Goal: Task Accomplishment & Management: Use online tool/utility

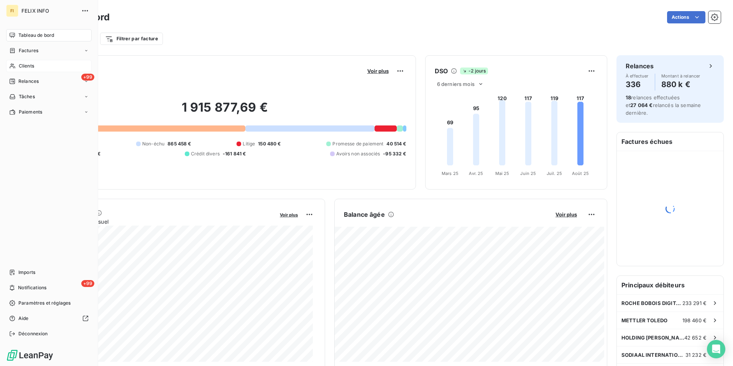
click at [19, 66] on span "Clients" at bounding box center [26, 65] width 15 height 7
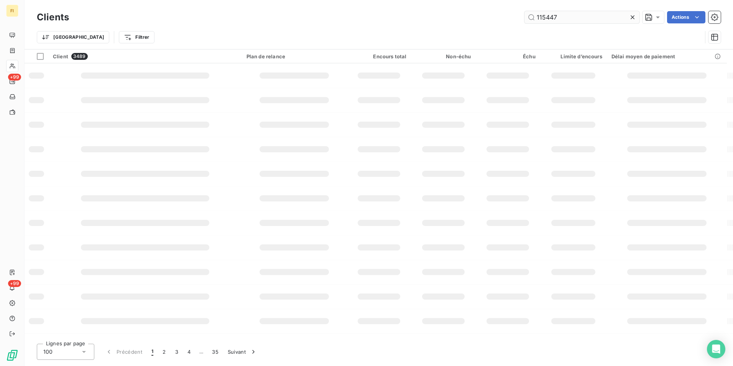
type input "115447"
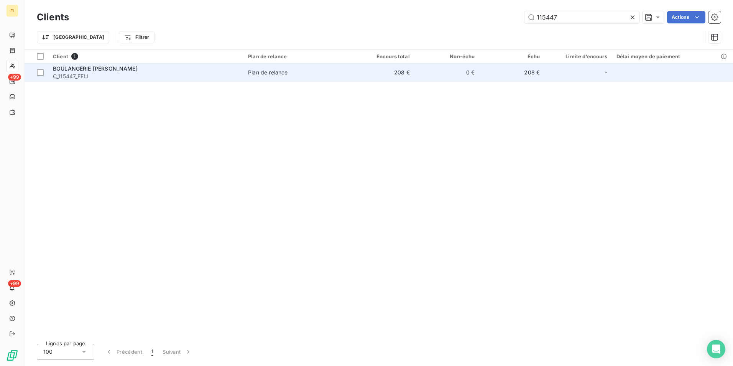
click at [369, 77] on td "208 €" at bounding box center [381, 72] width 65 height 18
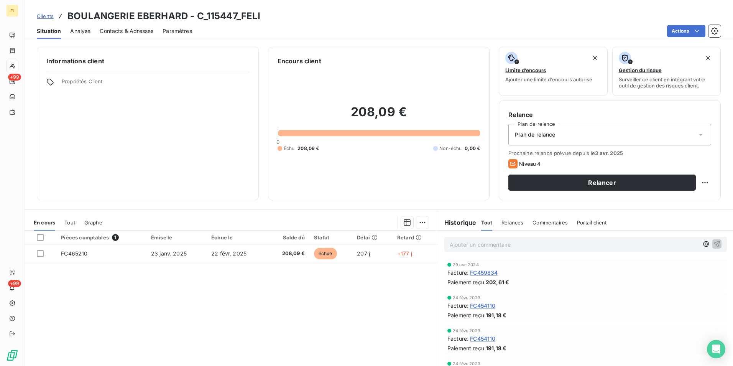
click at [147, 34] on span "Contacts & Adresses" at bounding box center [127, 31] width 54 height 8
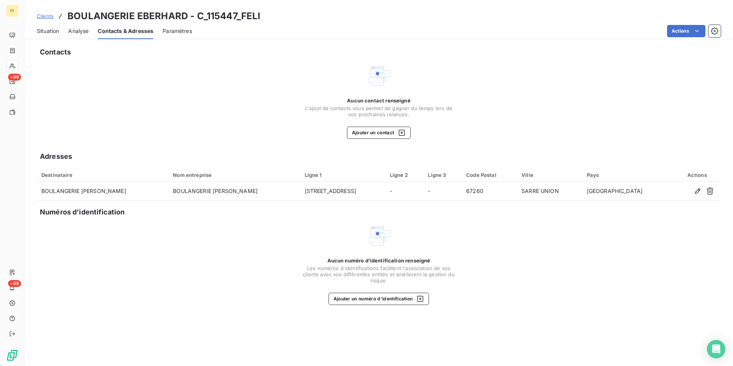
click at [53, 29] on span "Situation" at bounding box center [48, 31] width 22 height 8
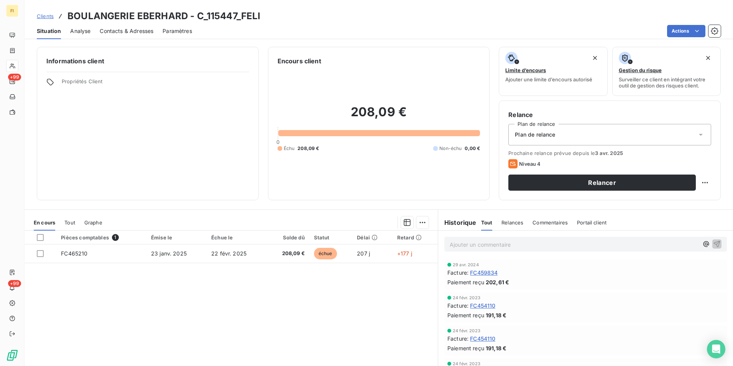
click at [45, 16] on span "Clients" at bounding box center [45, 16] width 17 height 6
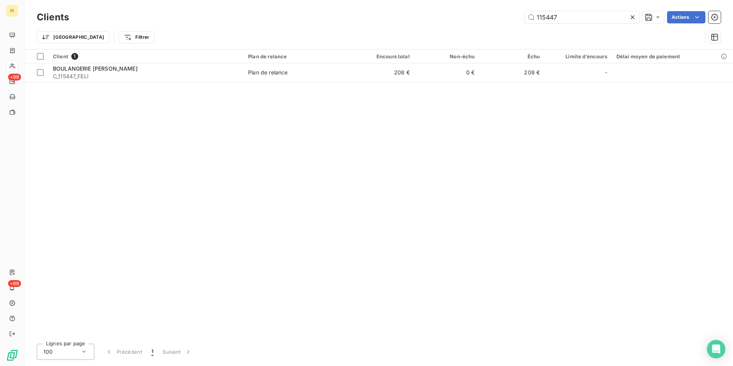
drag, startPoint x: 474, startPoint y: 23, endPoint x: 461, endPoint y: 23, distance: 12.7
click at [461, 23] on div "115447 Actions" at bounding box center [399, 17] width 643 height 12
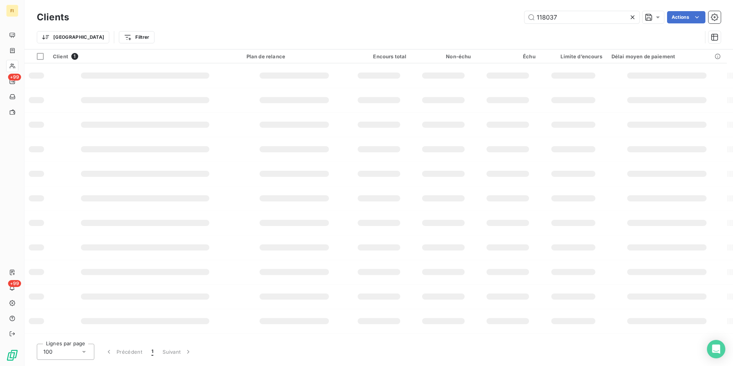
type input "118037"
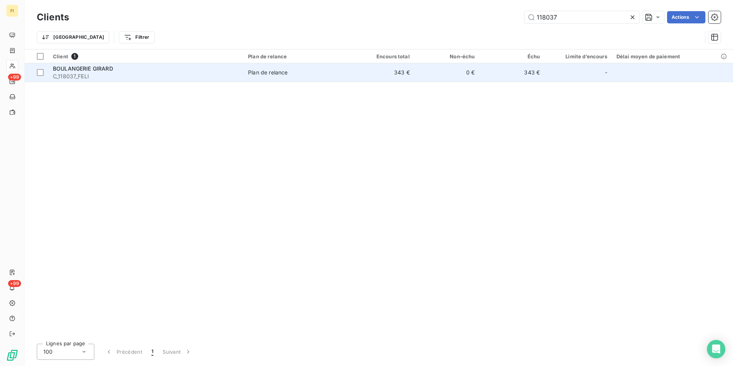
click at [451, 72] on td "0 €" at bounding box center [446, 72] width 65 height 18
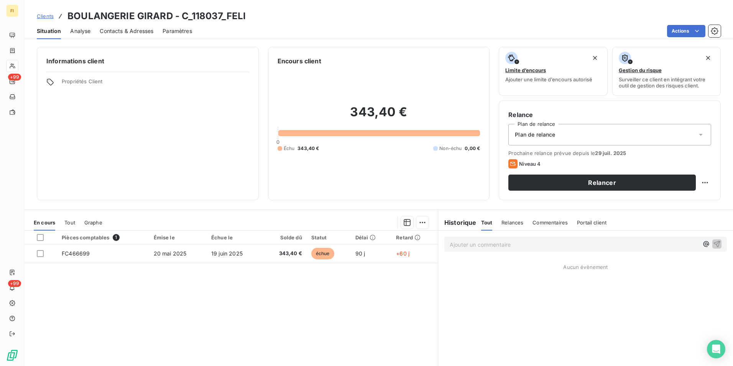
click at [141, 28] on span "Contacts & Adresses" at bounding box center [127, 31] width 54 height 8
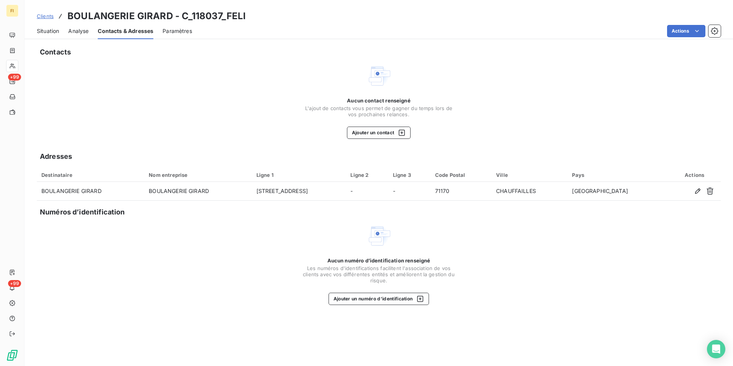
click at [50, 16] on span "Clients" at bounding box center [45, 16] width 17 height 6
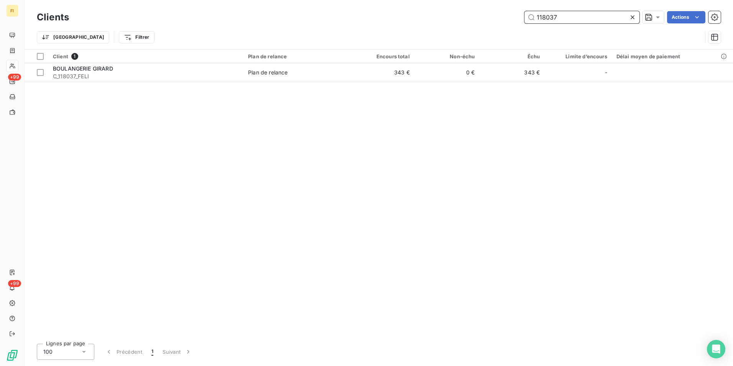
drag, startPoint x: 579, startPoint y: 19, endPoint x: 425, endPoint y: 28, distance: 154.0
click at [427, 28] on div "Clients 118037 Actions Trier Filtrer" at bounding box center [379, 29] width 684 height 40
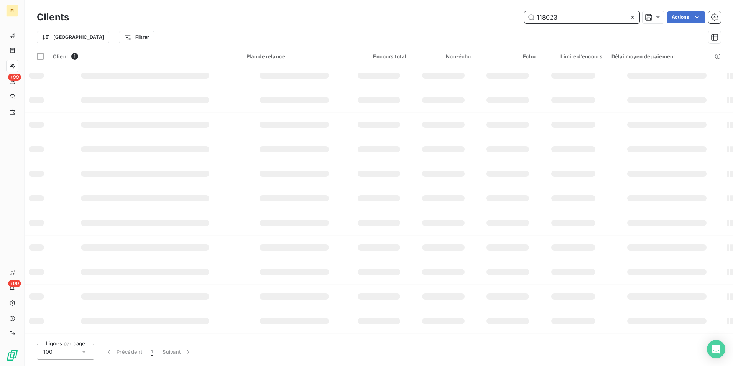
type input "118023"
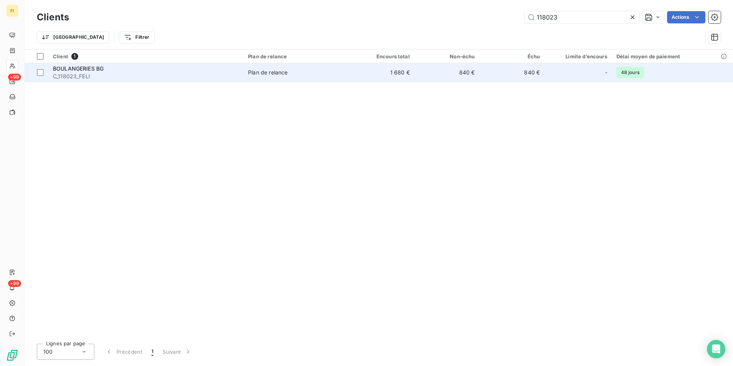
click at [451, 76] on td "840 €" at bounding box center [446, 72] width 65 height 18
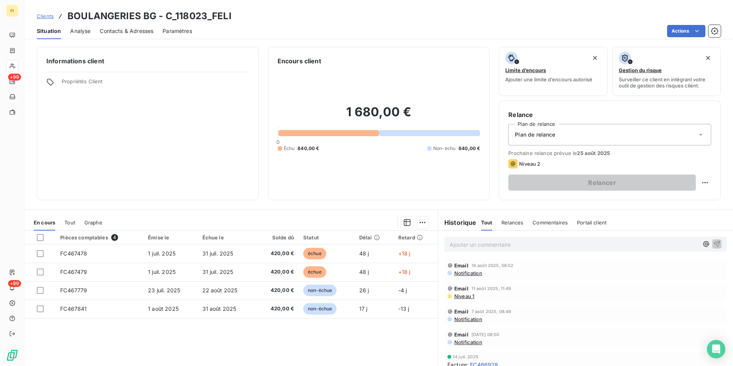
click at [147, 31] on span "Contacts & Adresses" at bounding box center [127, 31] width 54 height 8
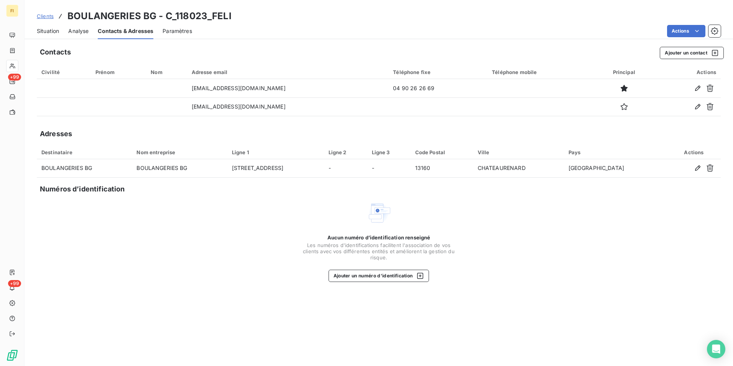
click at [46, 17] on span "Clients" at bounding box center [45, 16] width 17 height 6
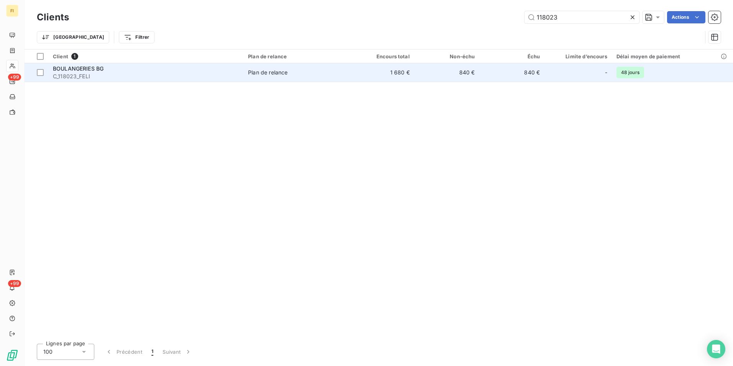
click at [92, 67] on span "BOULANGERIES BG" at bounding box center [78, 68] width 51 height 7
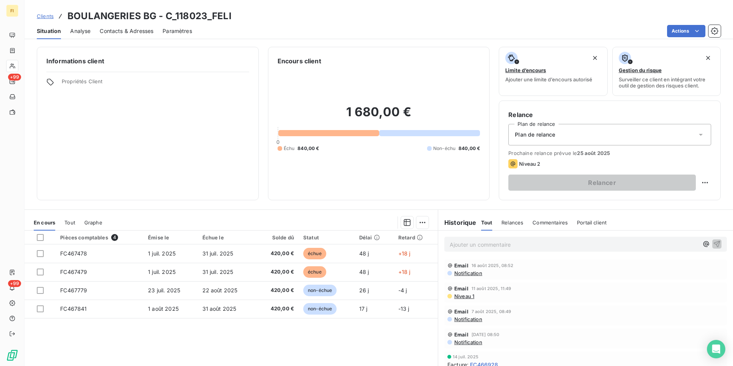
click at [44, 18] on span "Clients" at bounding box center [45, 16] width 17 height 6
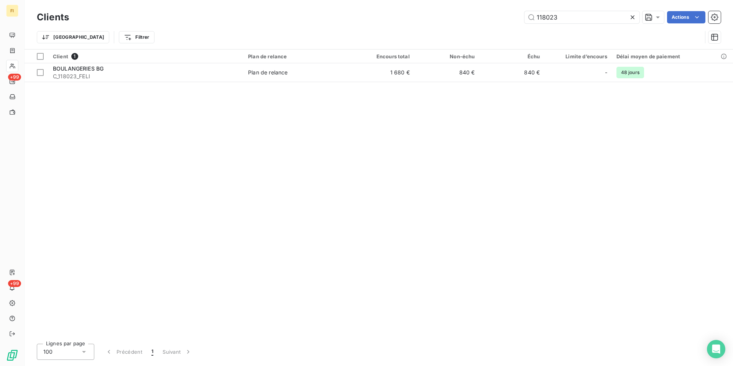
drag, startPoint x: 568, startPoint y: 16, endPoint x: 424, endPoint y: 2, distance: 144.1
click at [504, 16] on div "118023 Actions" at bounding box center [399, 17] width 643 height 12
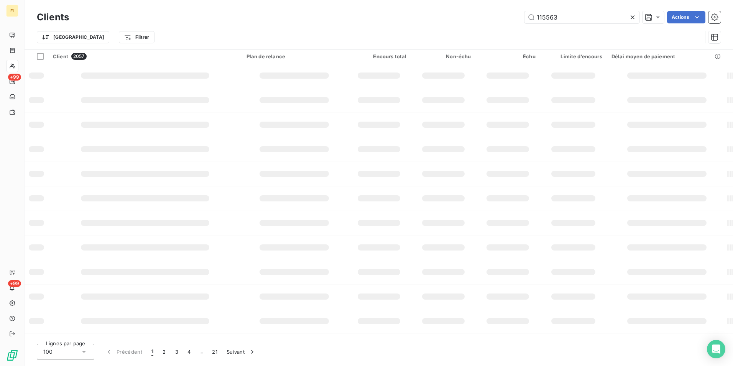
type input "115563"
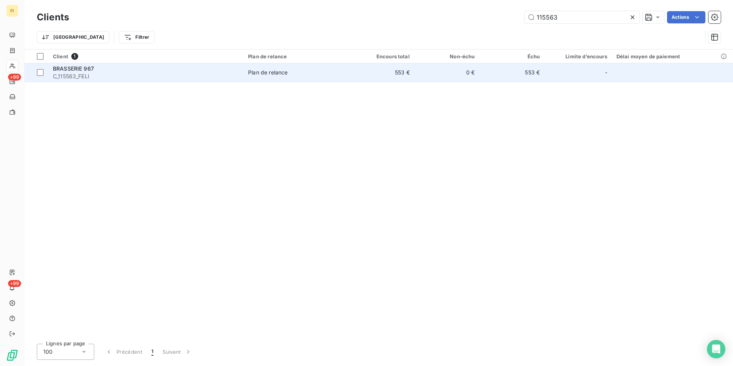
click at [316, 73] on span "Plan de relance" at bounding box center [296, 73] width 97 height 8
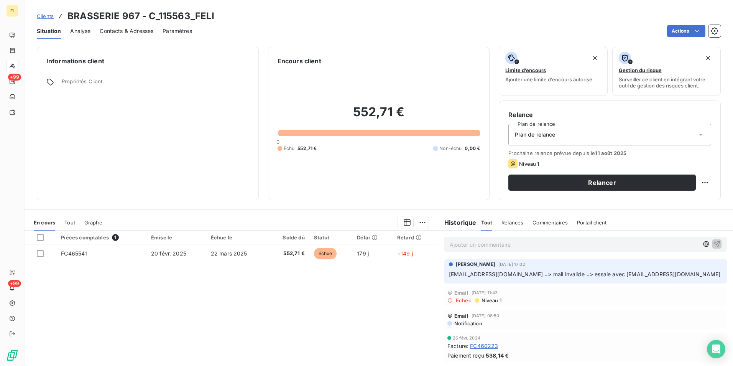
click at [143, 31] on span "Contacts & Adresses" at bounding box center [127, 31] width 54 height 8
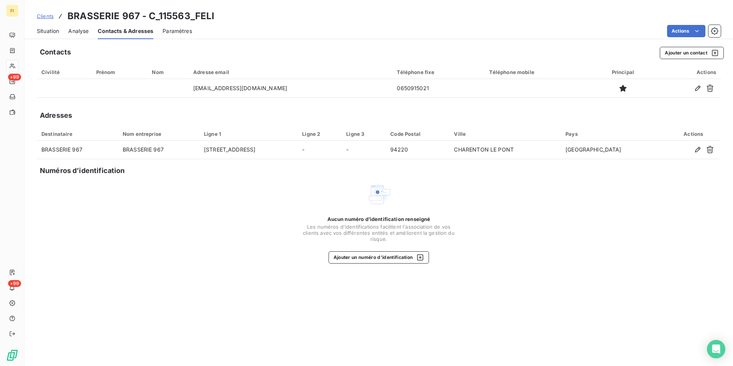
click at [48, 15] on span "Clients" at bounding box center [45, 16] width 17 height 6
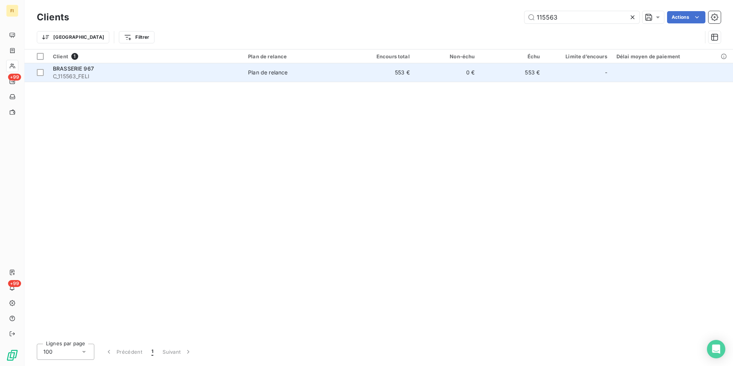
click at [145, 77] on span "C_115563_FELI" at bounding box center [146, 76] width 186 height 8
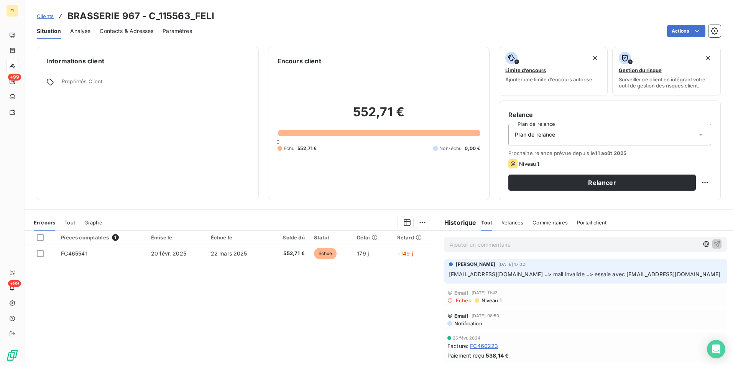
click at [50, 16] on span "Clients" at bounding box center [45, 16] width 17 height 6
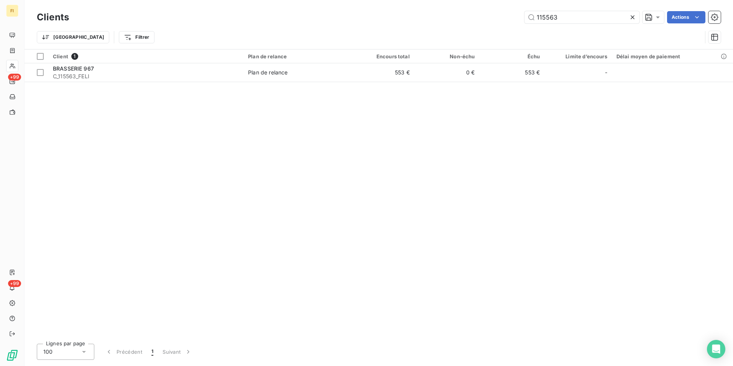
drag, startPoint x: 581, startPoint y: 16, endPoint x: 488, endPoint y: 36, distance: 95.6
click at [523, 27] on div "Clients 115563 Actions Trier Filtrer" at bounding box center [379, 29] width 684 height 40
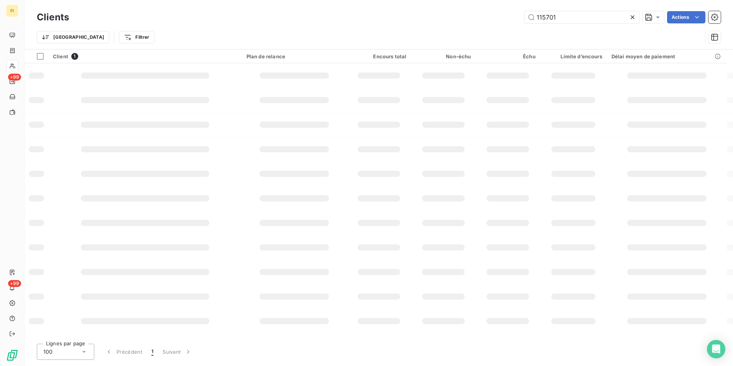
type input "115701"
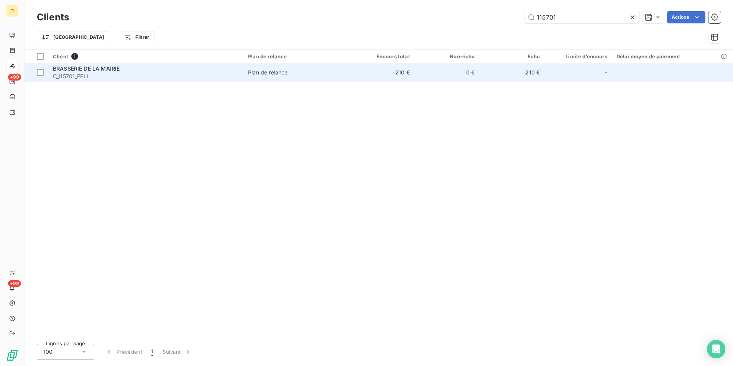
click at [425, 76] on td "0 €" at bounding box center [446, 72] width 65 height 18
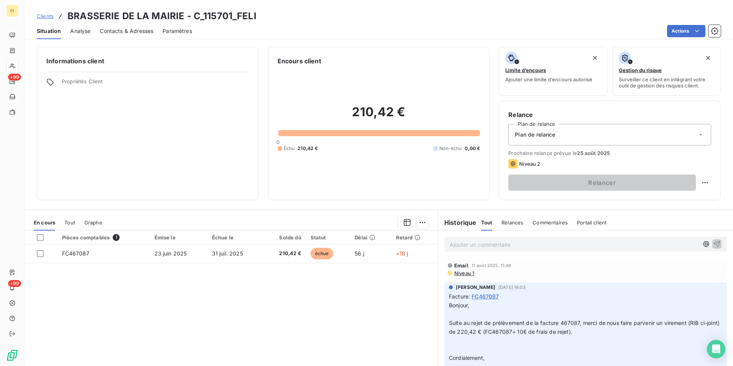
click at [48, 16] on span "Clients" at bounding box center [45, 16] width 17 height 6
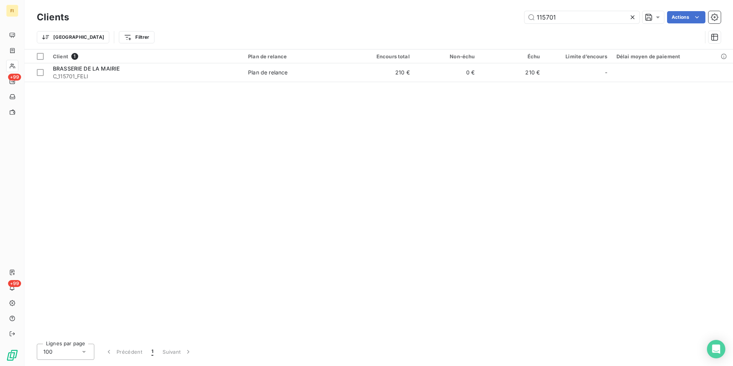
drag, startPoint x: 603, startPoint y: 17, endPoint x: 446, endPoint y: 22, distance: 157.3
click at [453, 20] on div "115701 Actions" at bounding box center [399, 17] width 643 height 12
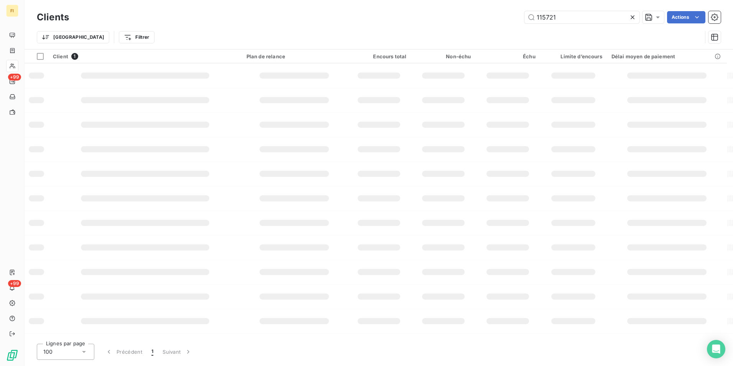
type input "115721"
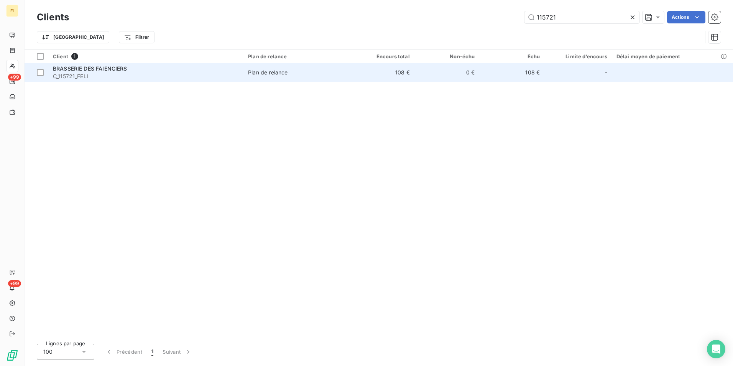
click at [488, 71] on td "108 €" at bounding box center [511, 72] width 65 height 18
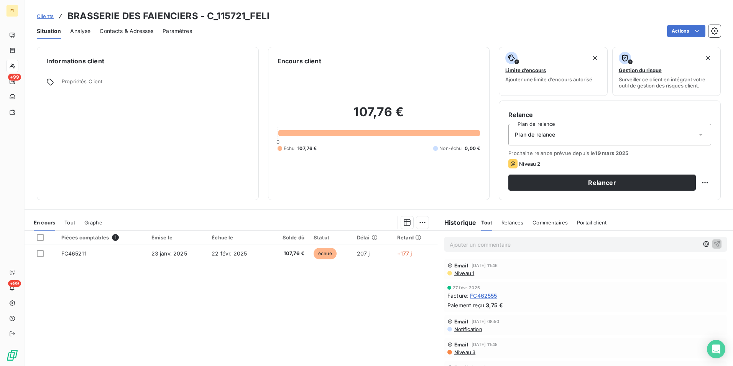
click at [48, 15] on span "Clients" at bounding box center [45, 16] width 17 height 6
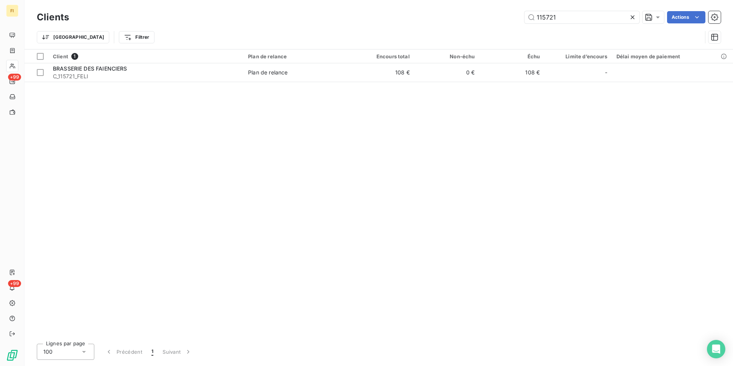
drag, startPoint x: 486, startPoint y: 21, endPoint x: 405, endPoint y: 32, distance: 81.7
click at [440, 21] on div "115721 Actions" at bounding box center [399, 17] width 643 height 12
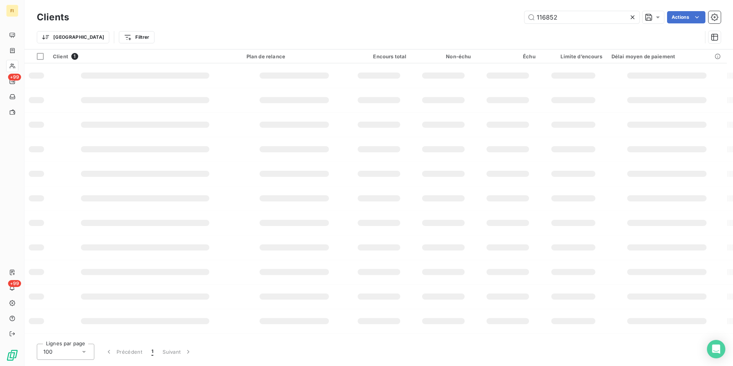
type input "116852"
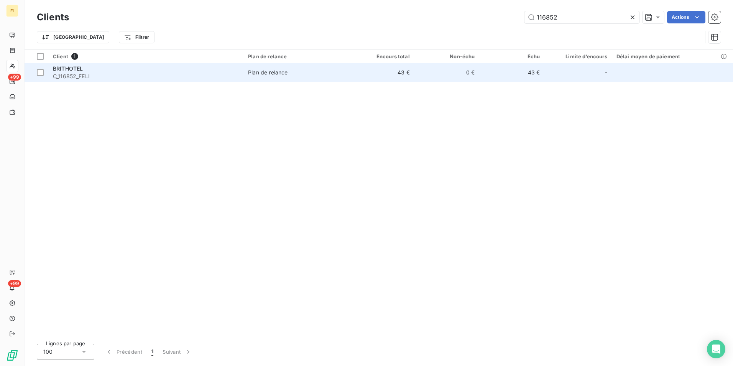
click at [401, 73] on td "43 €" at bounding box center [381, 72] width 65 height 18
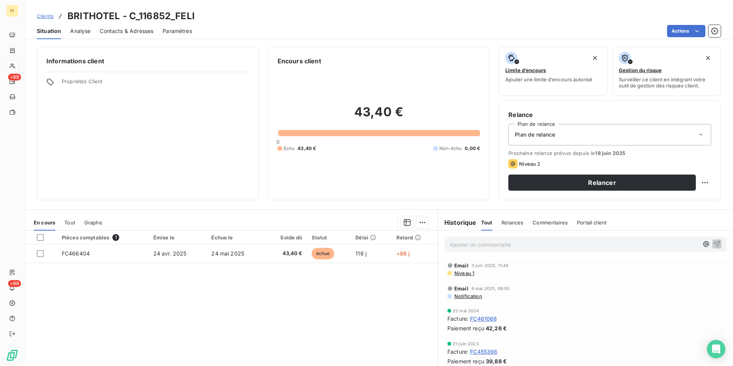
click at [45, 17] on span "Clients" at bounding box center [45, 16] width 17 height 6
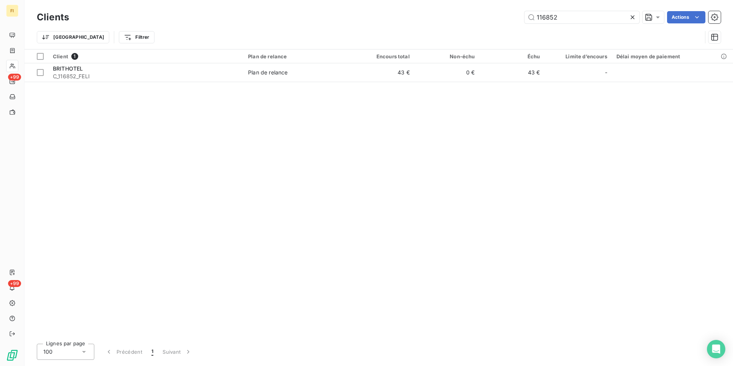
drag, startPoint x: 558, startPoint y: 17, endPoint x: 484, endPoint y: 34, distance: 75.8
click at [503, 31] on div "Clients 116852 Actions Trier Filtrer" at bounding box center [379, 29] width 684 height 40
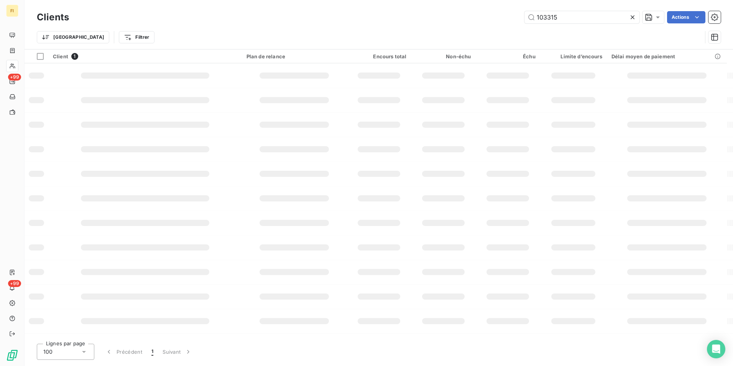
type input "103315"
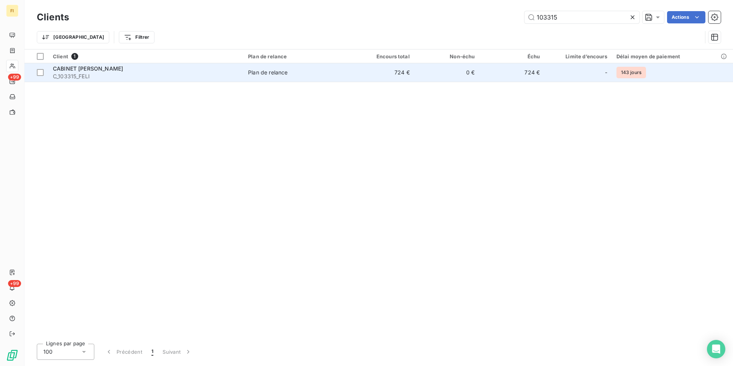
click at [444, 72] on td "0 €" at bounding box center [446, 72] width 65 height 18
